Goal: Information Seeking & Learning: Learn about a topic

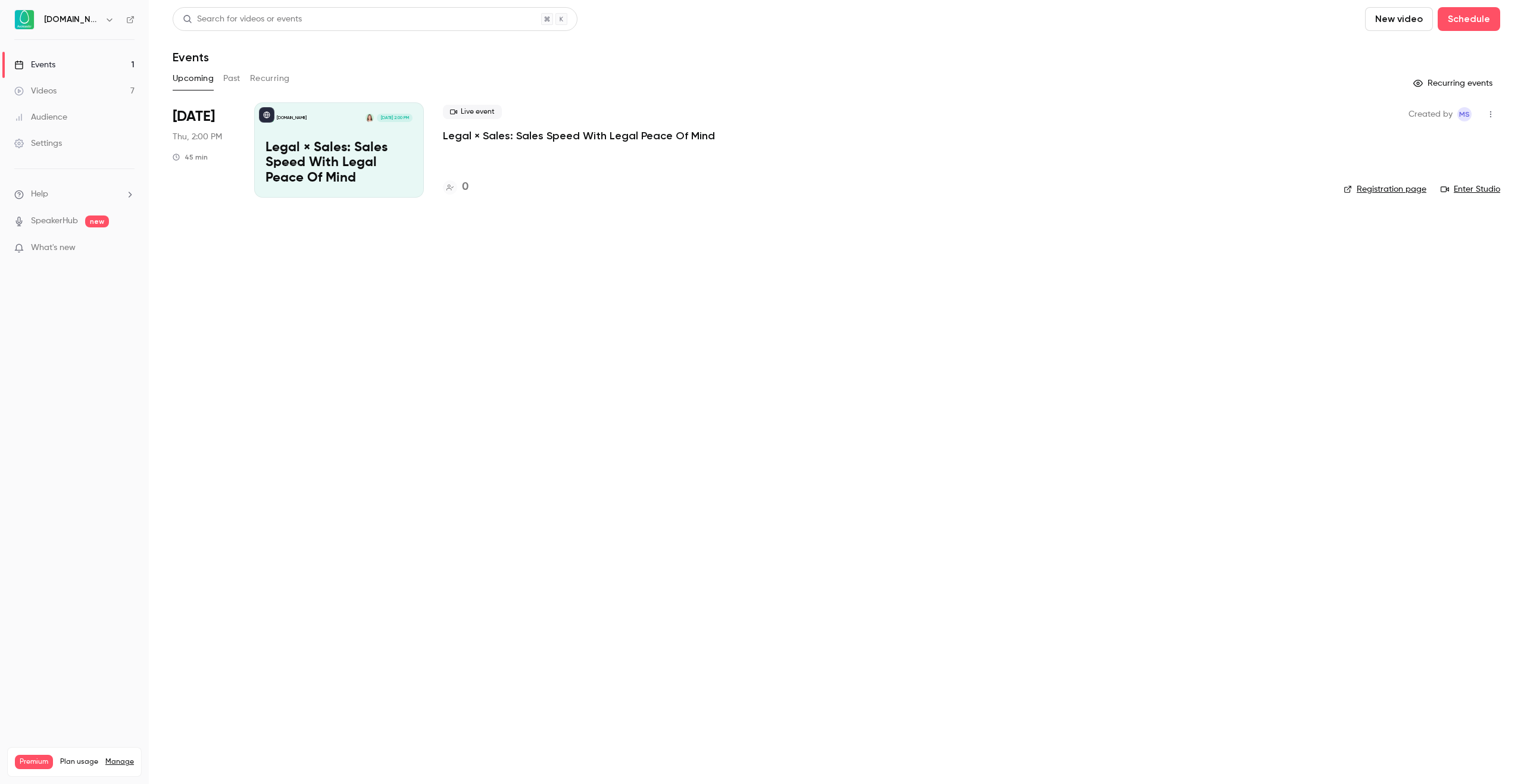
click at [228, 79] on button "Past" at bounding box center [231, 79] width 17 height 19
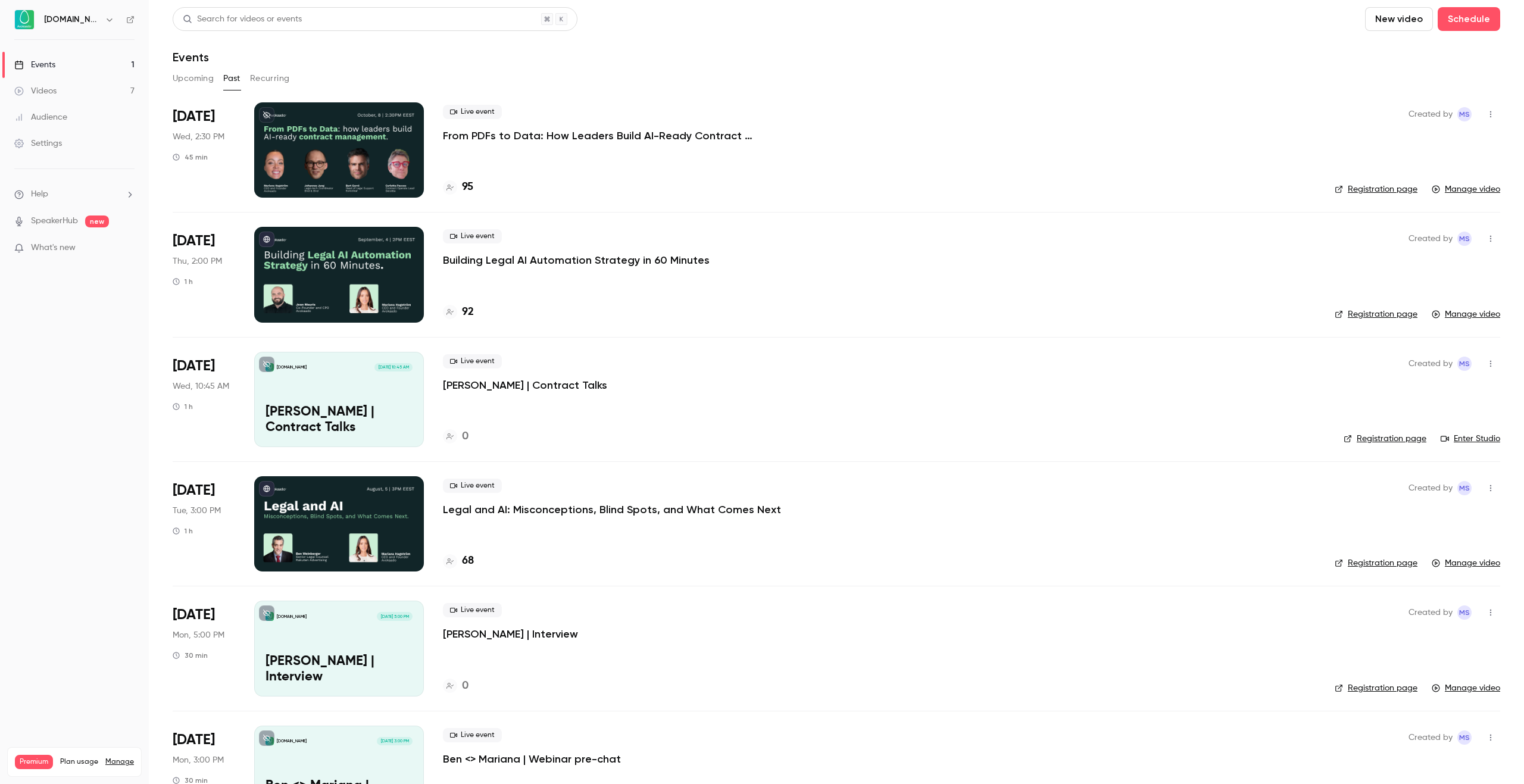
click at [493, 140] on p "From PDFs to Data: How Leaders Build AI-Ready Contract Management." at bounding box center [621, 135] width 357 height 14
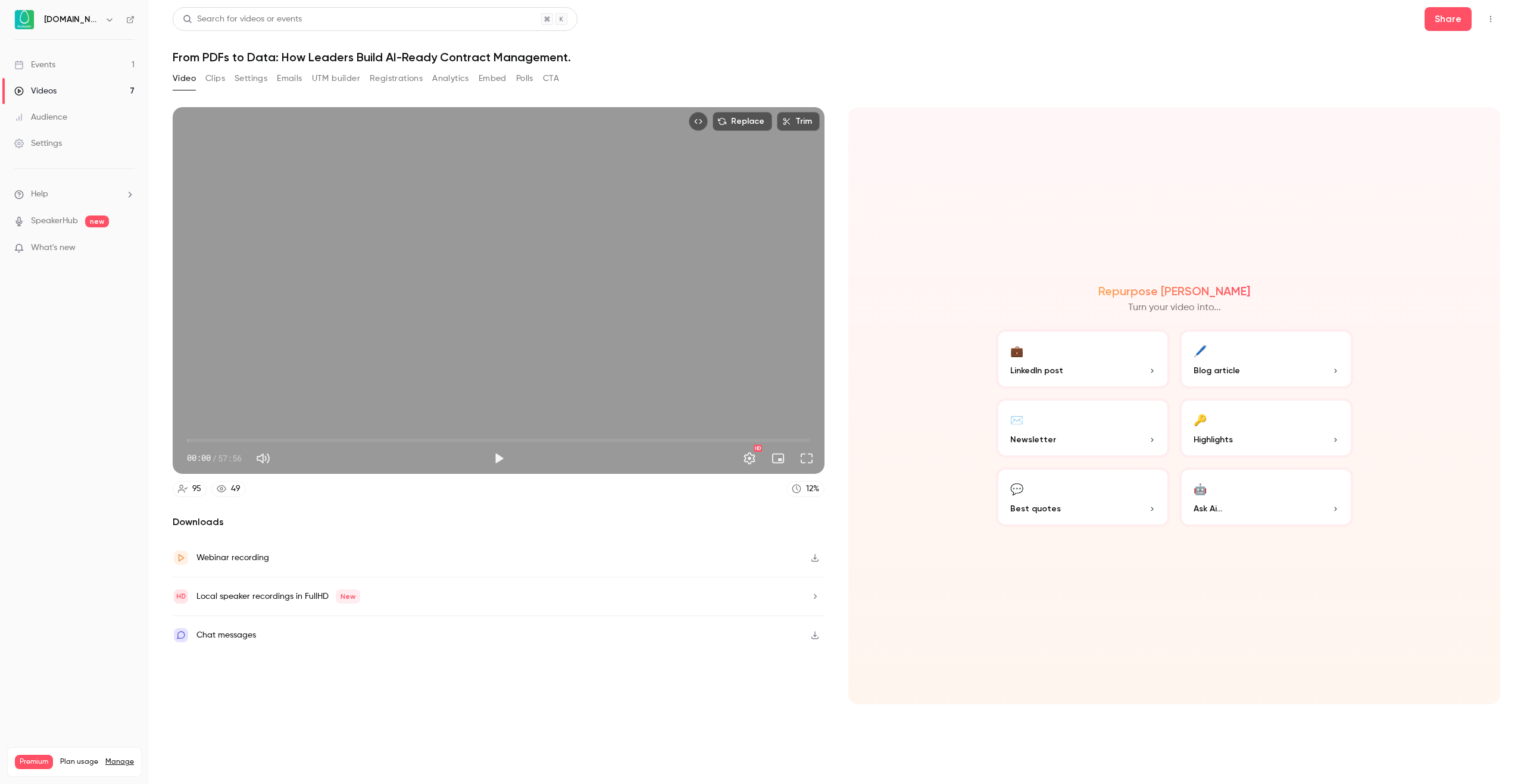
click at [1487, 22] on icon "Top Bar Actions" at bounding box center [1490, 19] width 9 height 8
click at [1116, 45] on div at bounding box center [762, 392] width 1524 height 784
click at [71, 69] on link "Events 1" at bounding box center [74, 65] width 149 height 26
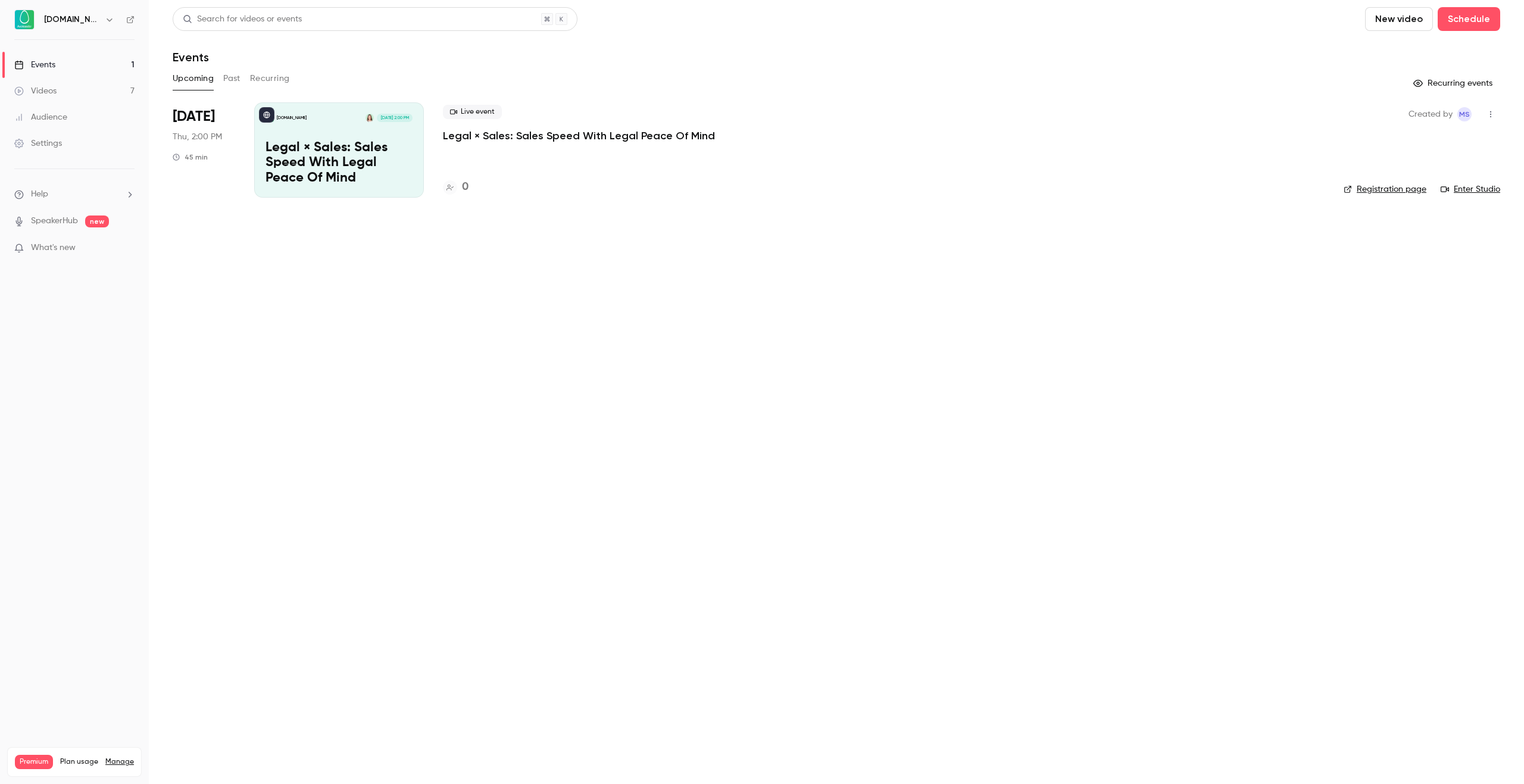
click at [241, 75] on div "Upcoming Past Recurring" at bounding box center [836, 79] width 1327 height 19
click at [237, 76] on button "Past" at bounding box center [231, 79] width 17 height 19
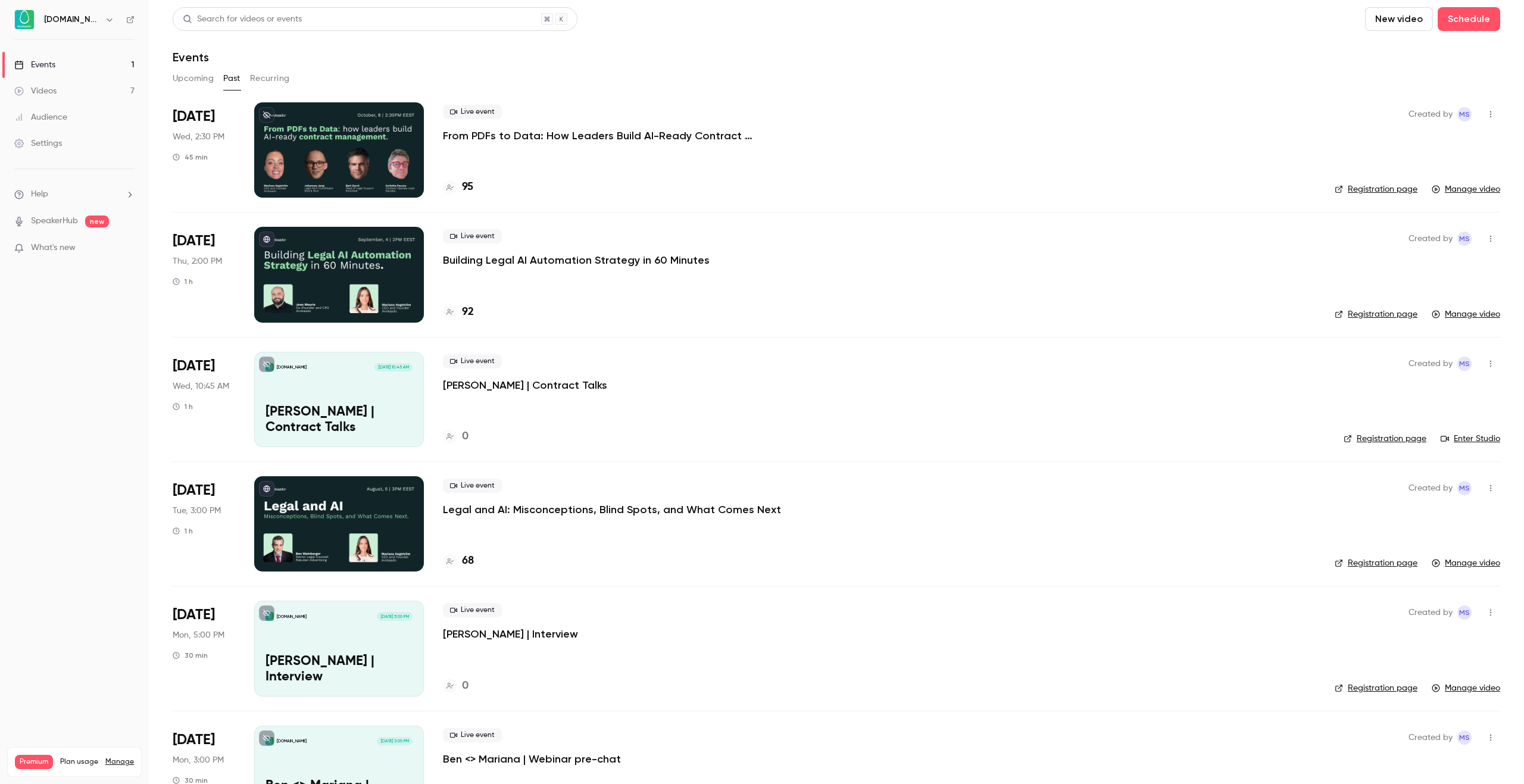
click at [560, 256] on p "Building Legal AI Automation Strategy in 60 Minutes" at bounding box center [576, 259] width 267 height 14
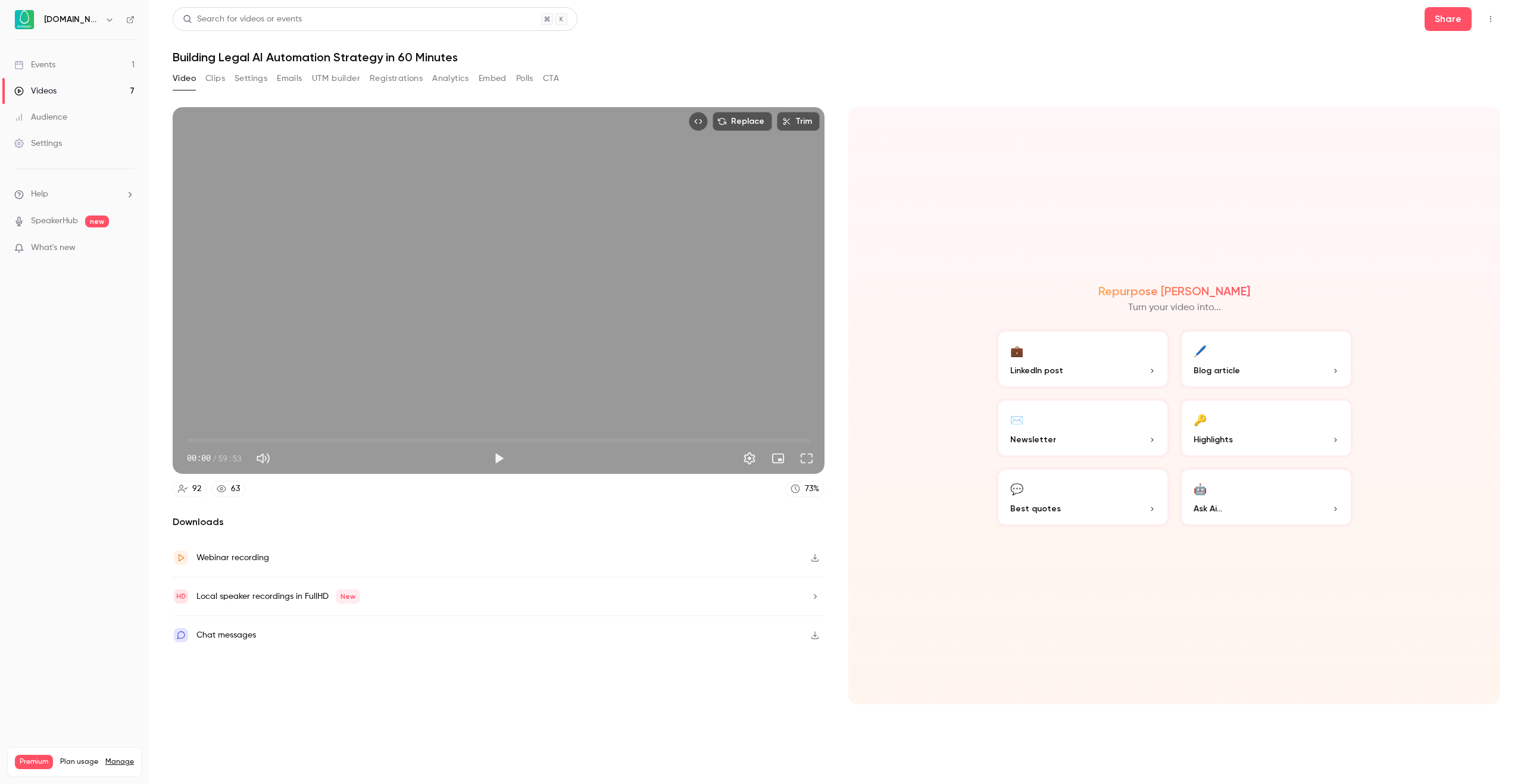
click at [1492, 21] on icon "Top Bar Actions" at bounding box center [1490, 19] width 9 height 8
click at [164, 43] on div at bounding box center [762, 392] width 1524 height 784
click at [86, 67] on link "Events 1" at bounding box center [74, 65] width 149 height 26
